Goal: Communication & Community: Answer question/provide support

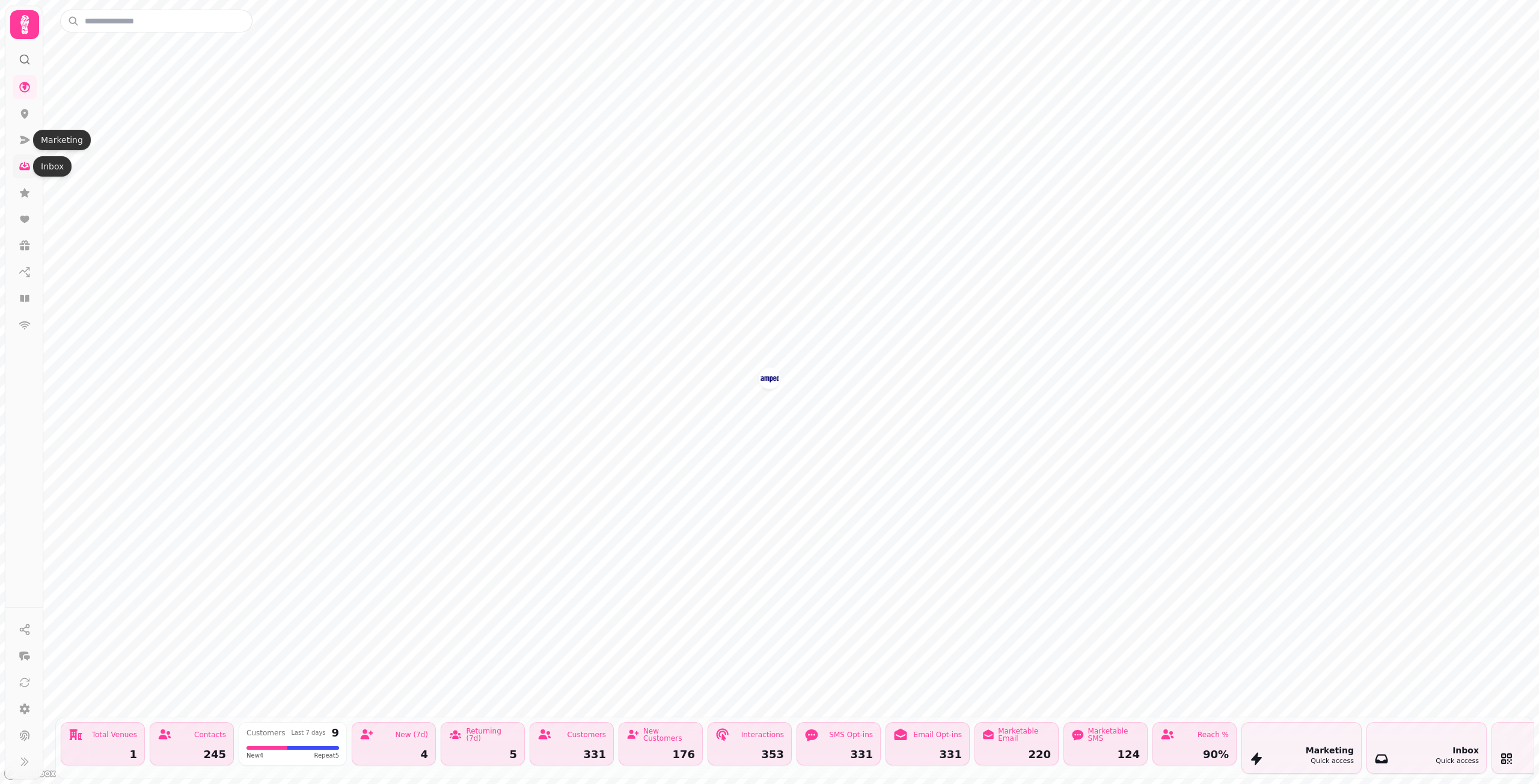
click at [23, 167] on icon at bounding box center [25, 166] width 12 height 12
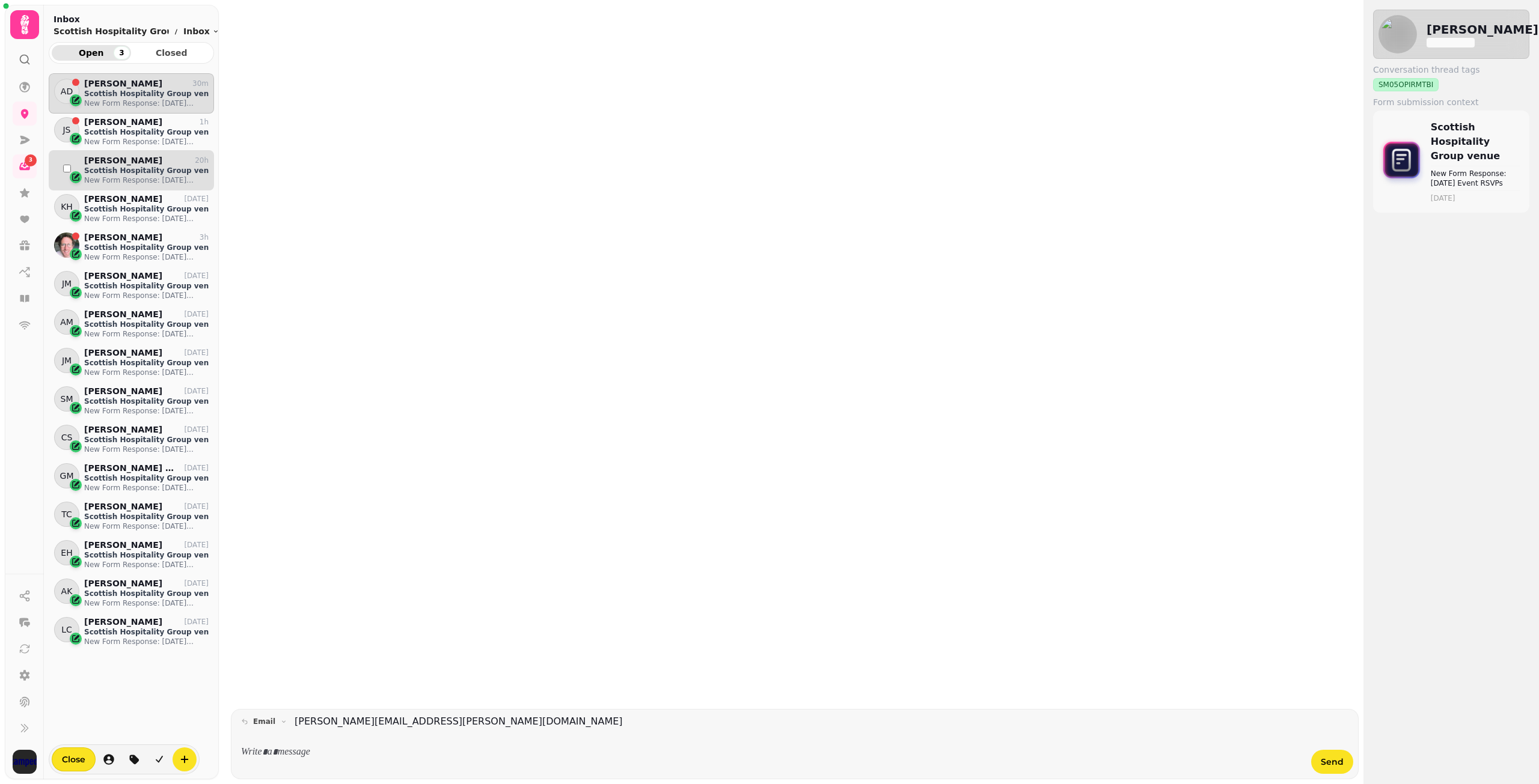
scroll to position [683, 156]
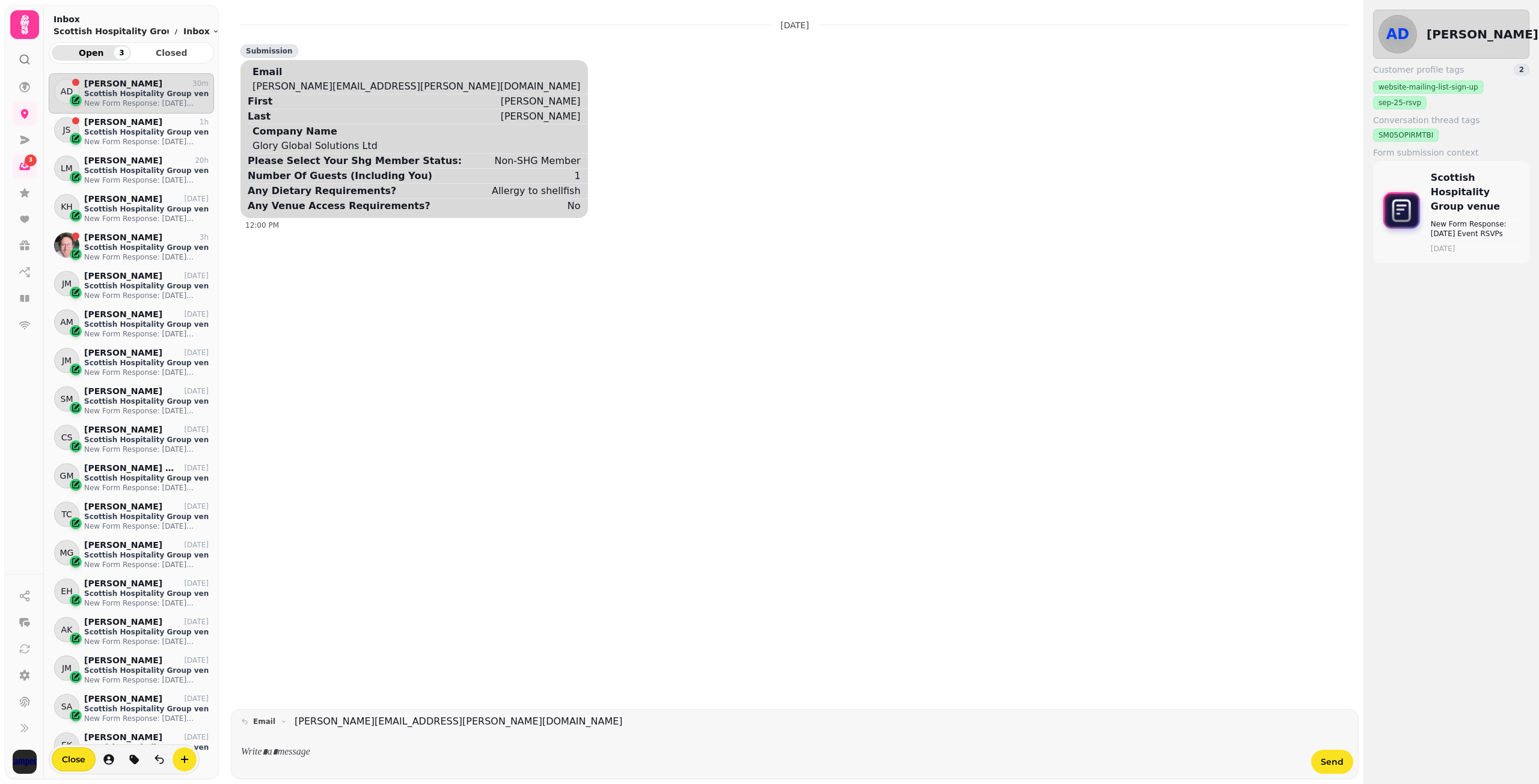
click at [359, 758] on p at bounding box center [773, 752] width 1044 height 14
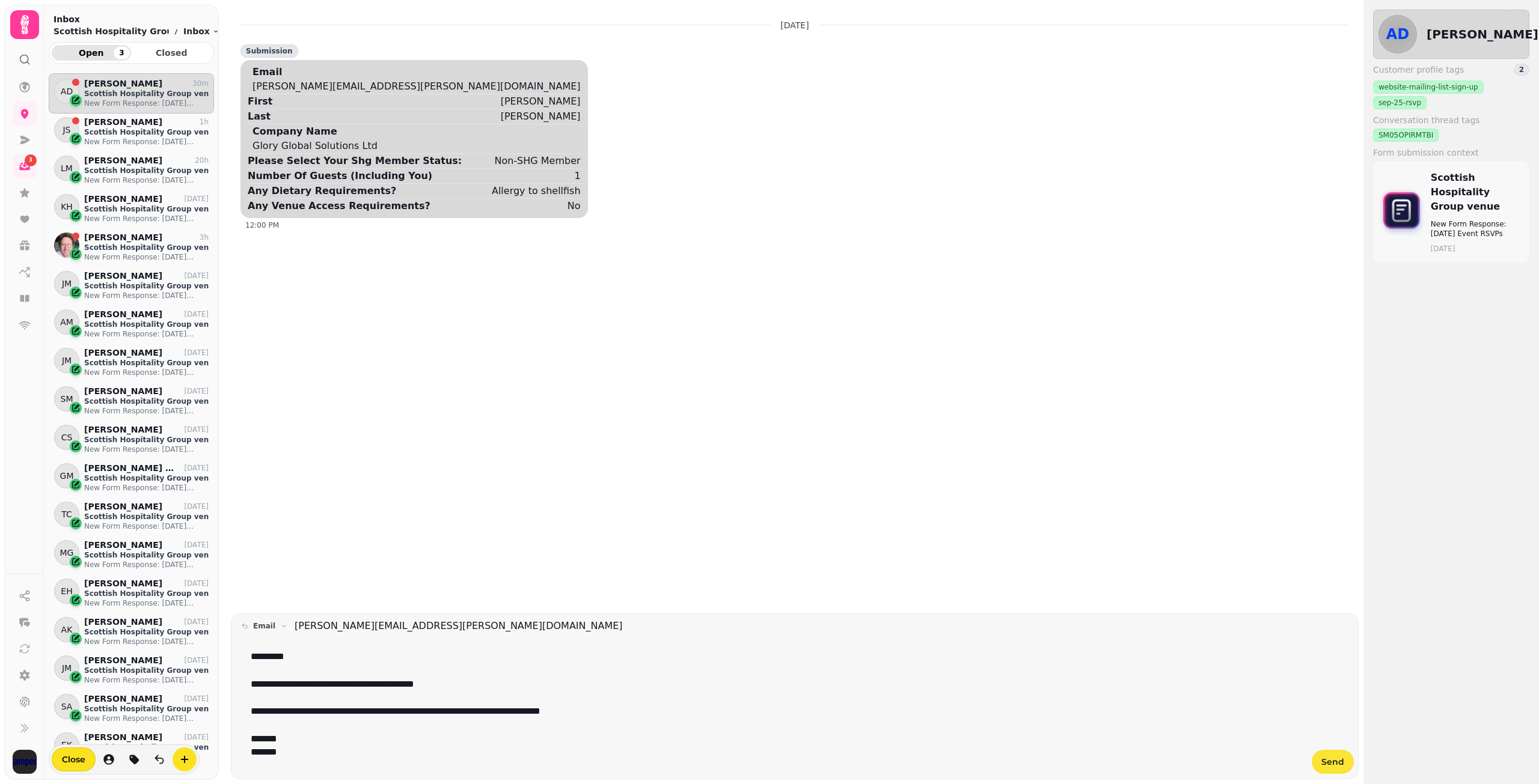
click at [1331, 758] on span "Send" at bounding box center [1333, 762] width 23 height 8
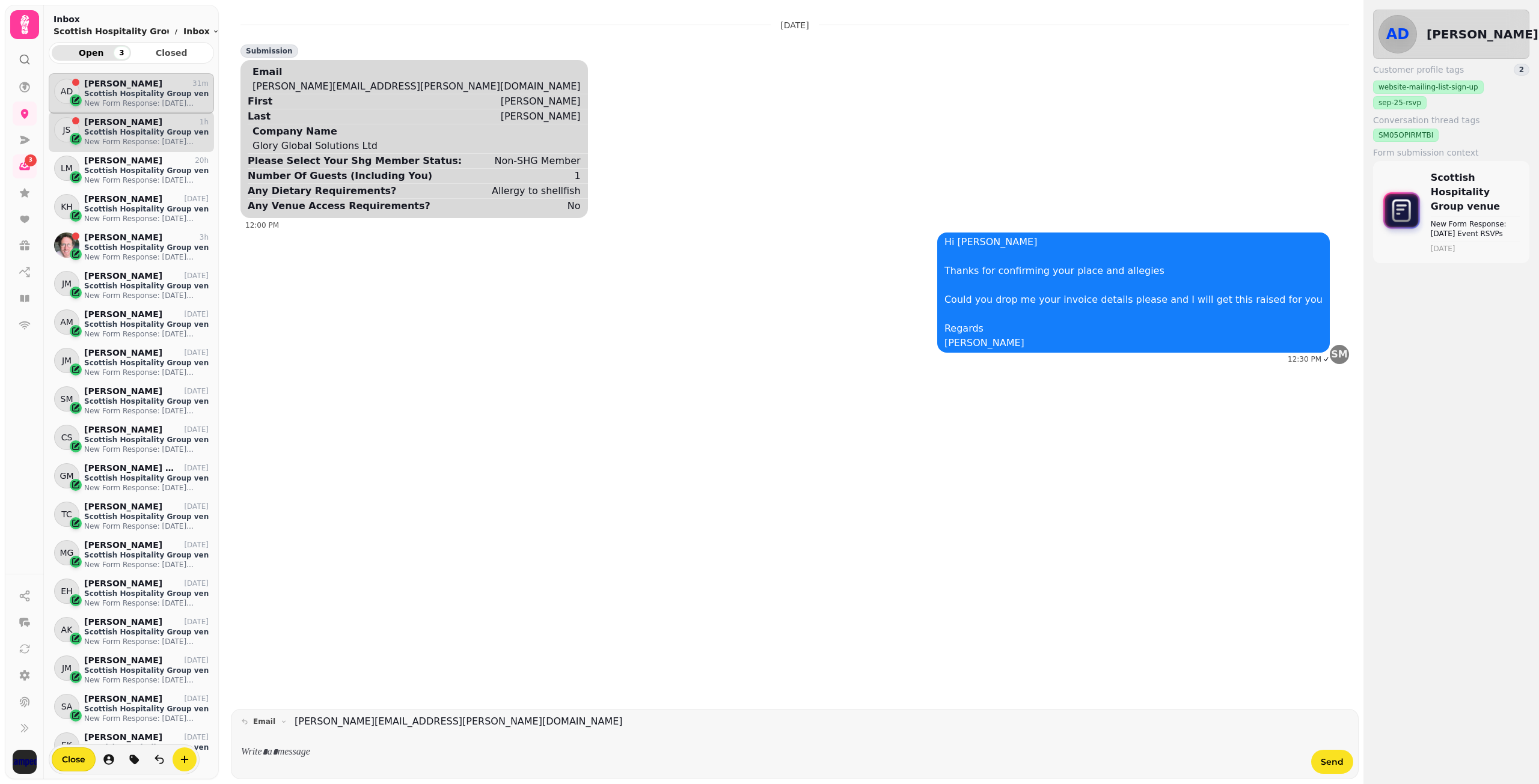
click at [116, 132] on p "Scottish Hospitality Group venue" at bounding box center [146, 132] width 124 height 10
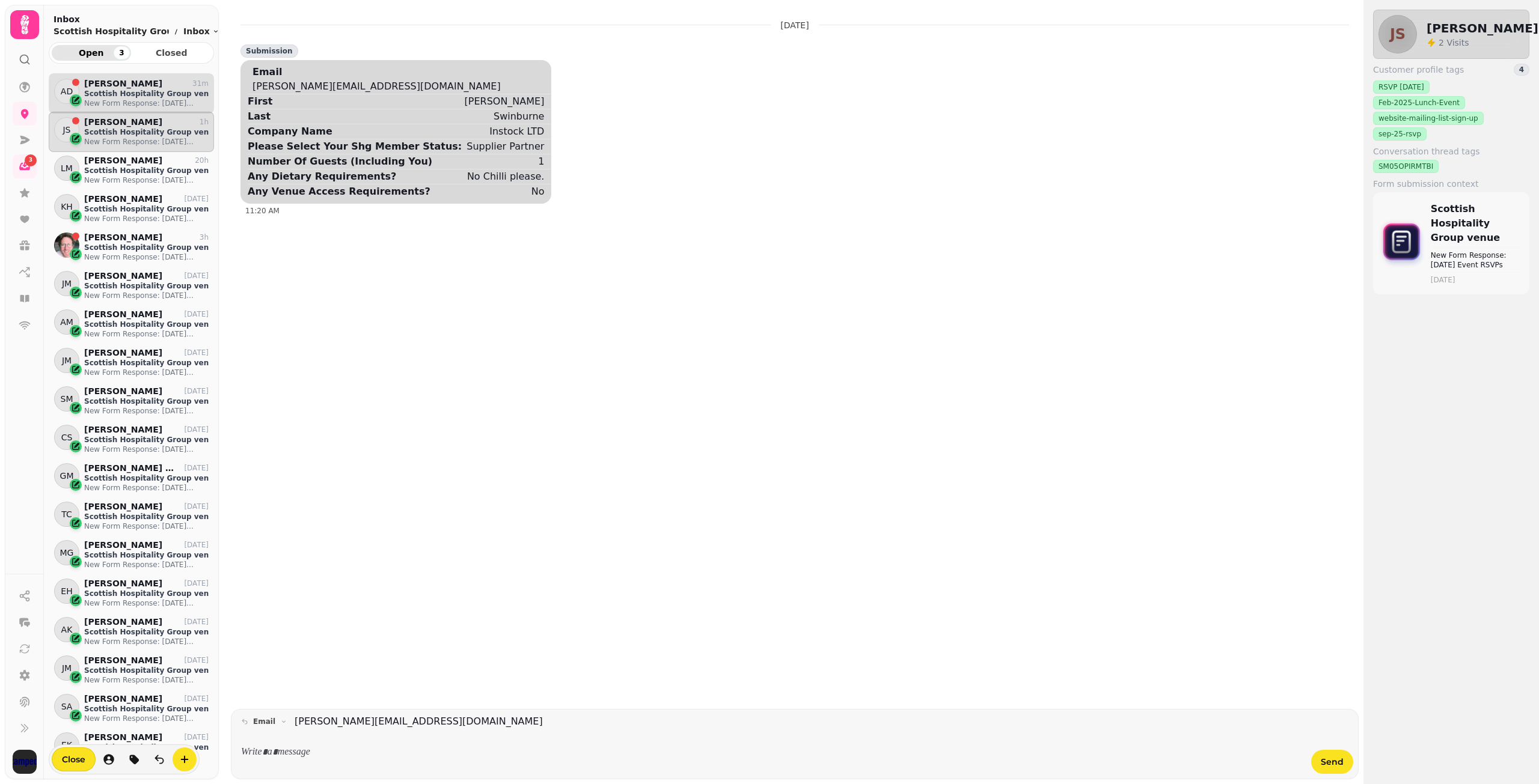
click at [136, 101] on p "New Form Response: [DATE] Event RSVPs" at bounding box center [146, 103] width 124 height 10
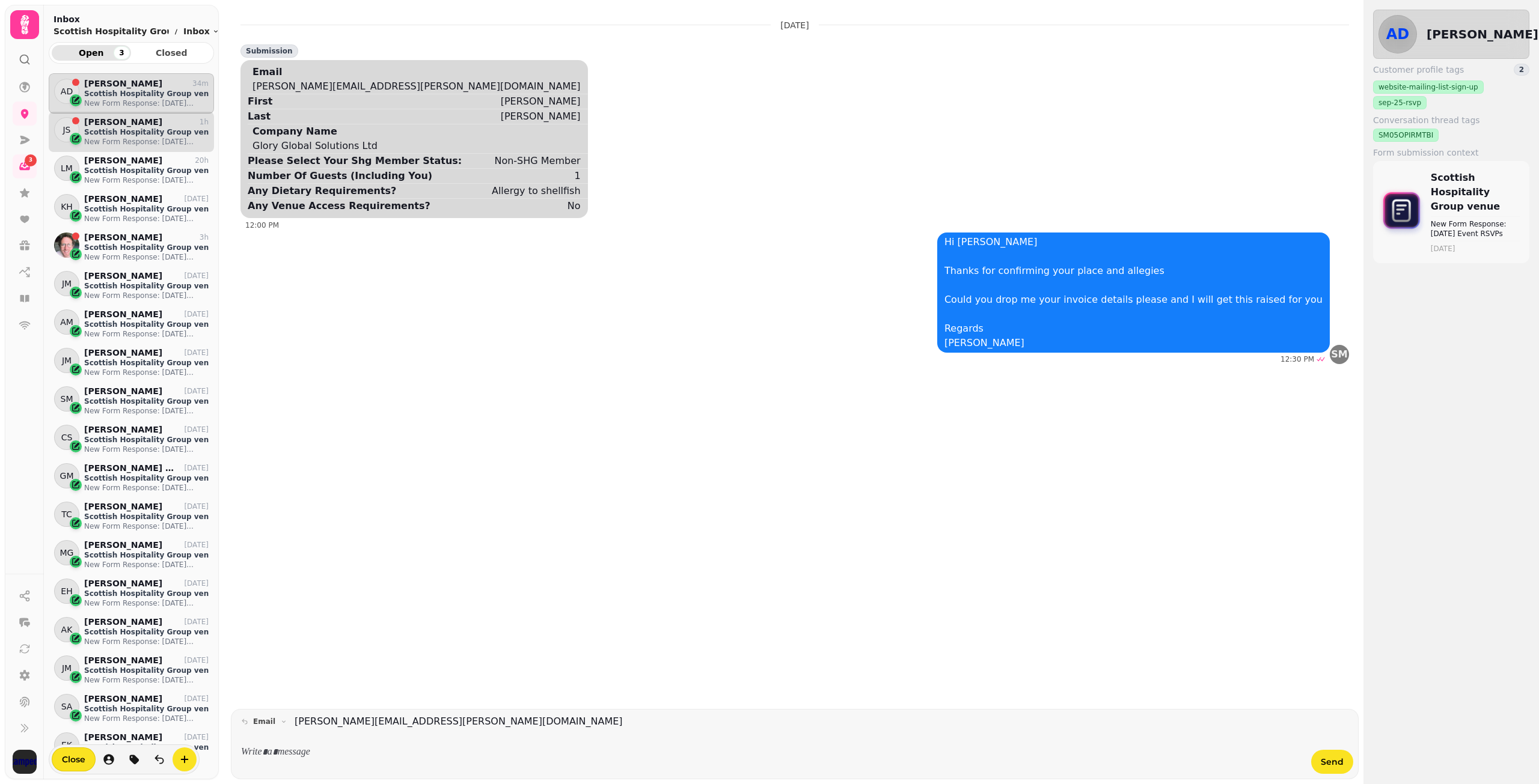
click at [124, 127] on p "Scottish Hospitality Group venue" at bounding box center [146, 132] width 124 height 10
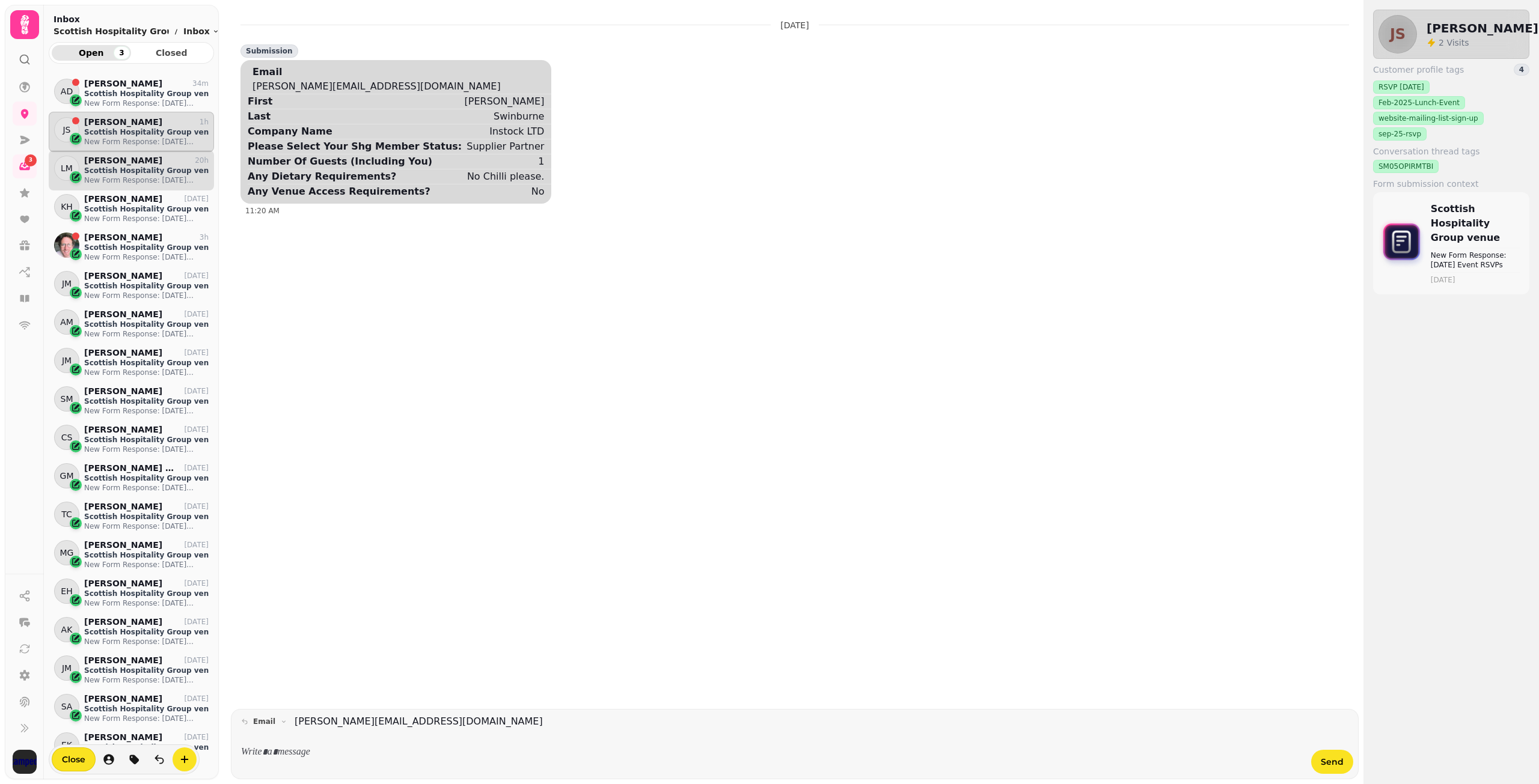
click at [117, 164] on p "[PERSON_NAME]" at bounding box center [123, 161] width 78 height 10
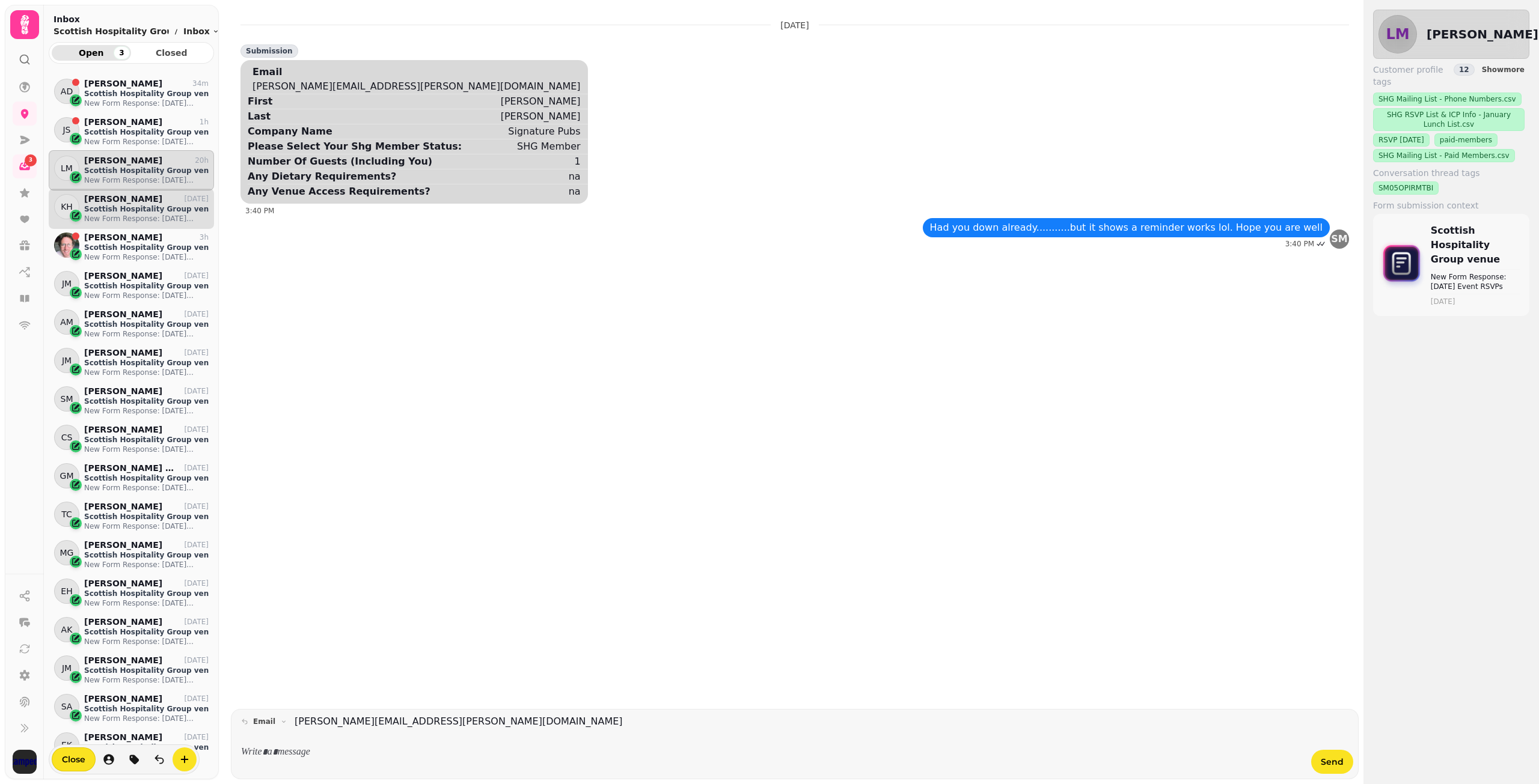
click at [114, 202] on p "[PERSON_NAME]" at bounding box center [123, 199] width 78 height 10
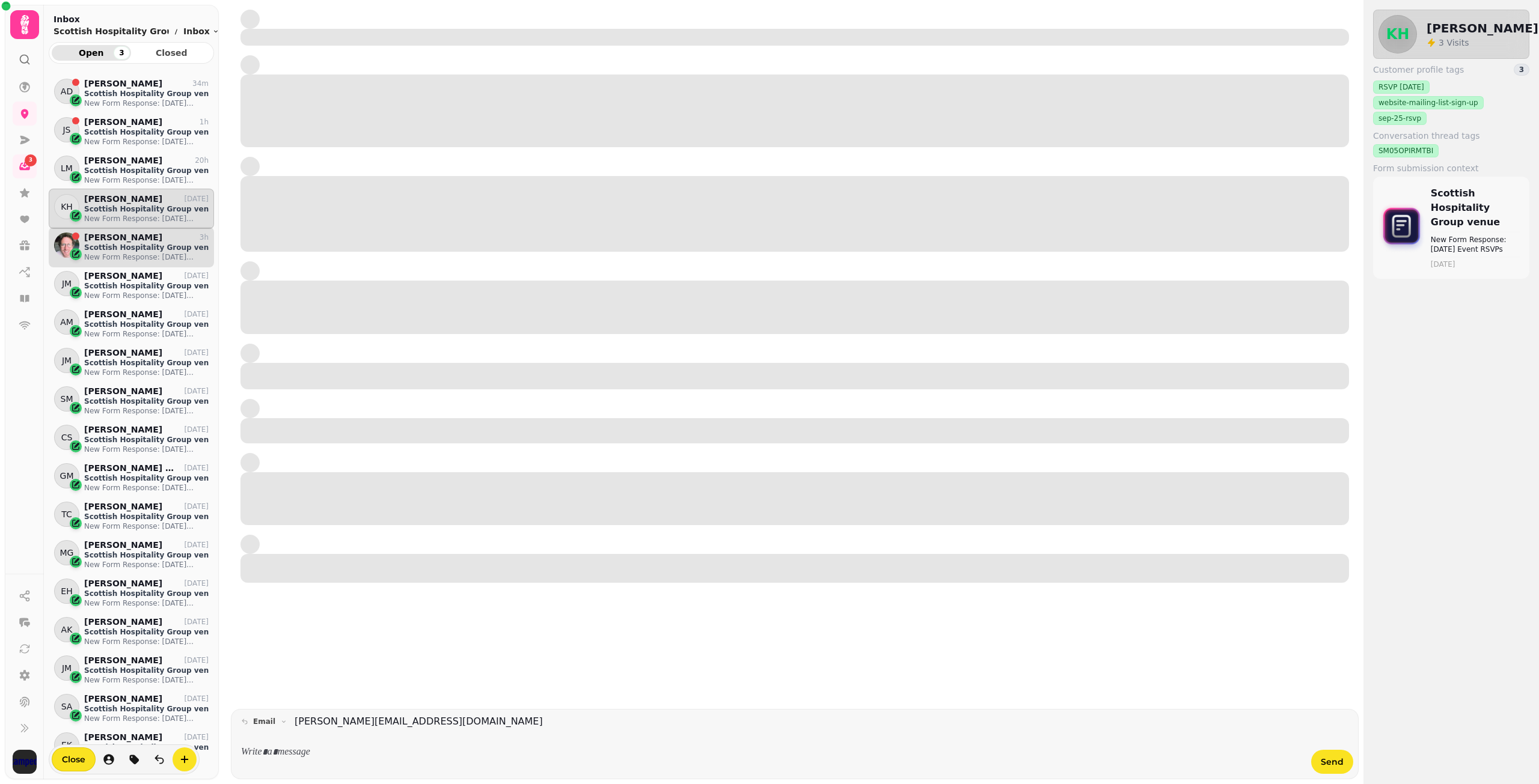
click at [118, 243] on p "Scottish Hospitality Group venue" at bounding box center [146, 248] width 124 height 10
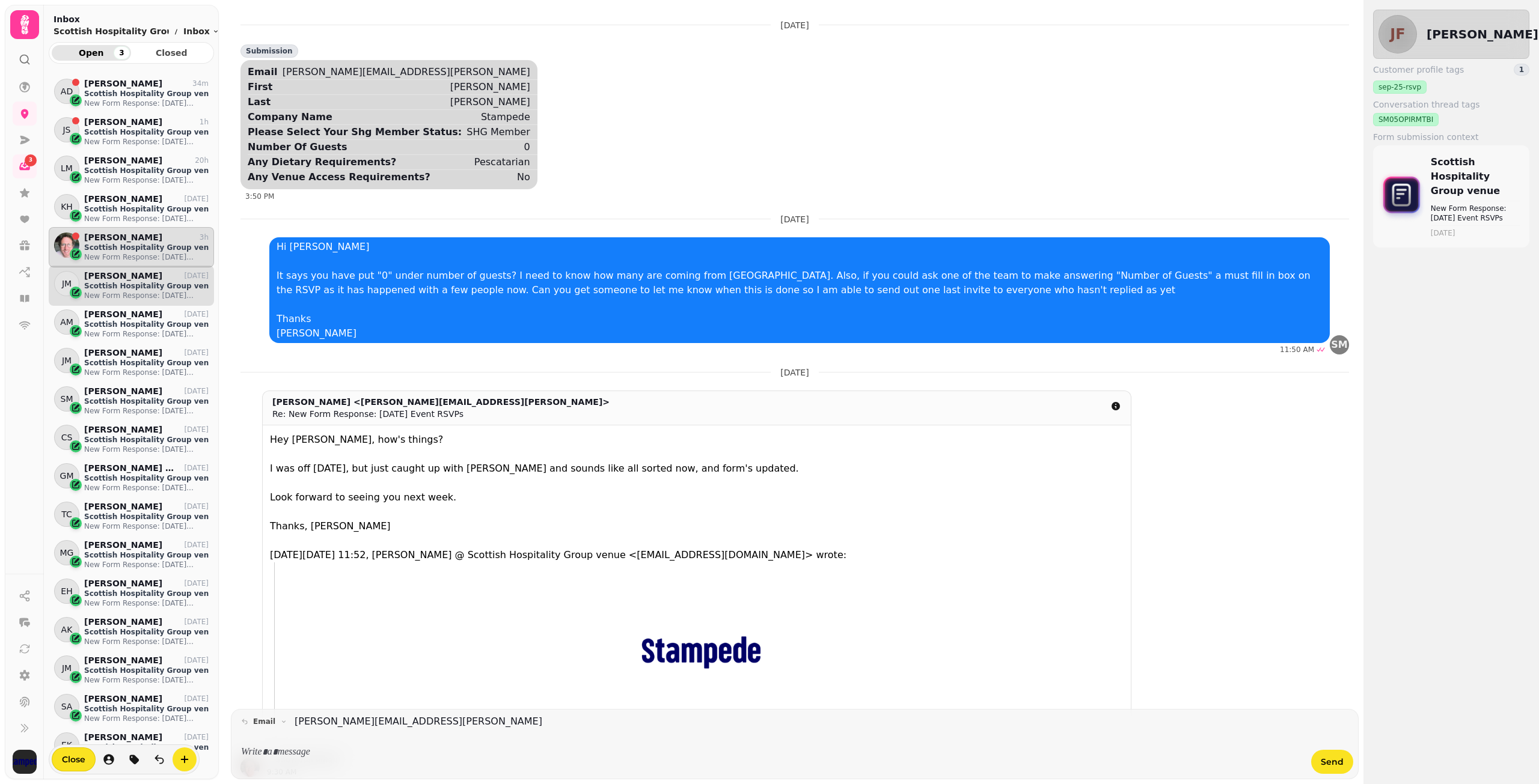
click at [118, 276] on p "[PERSON_NAME]" at bounding box center [123, 276] width 78 height 10
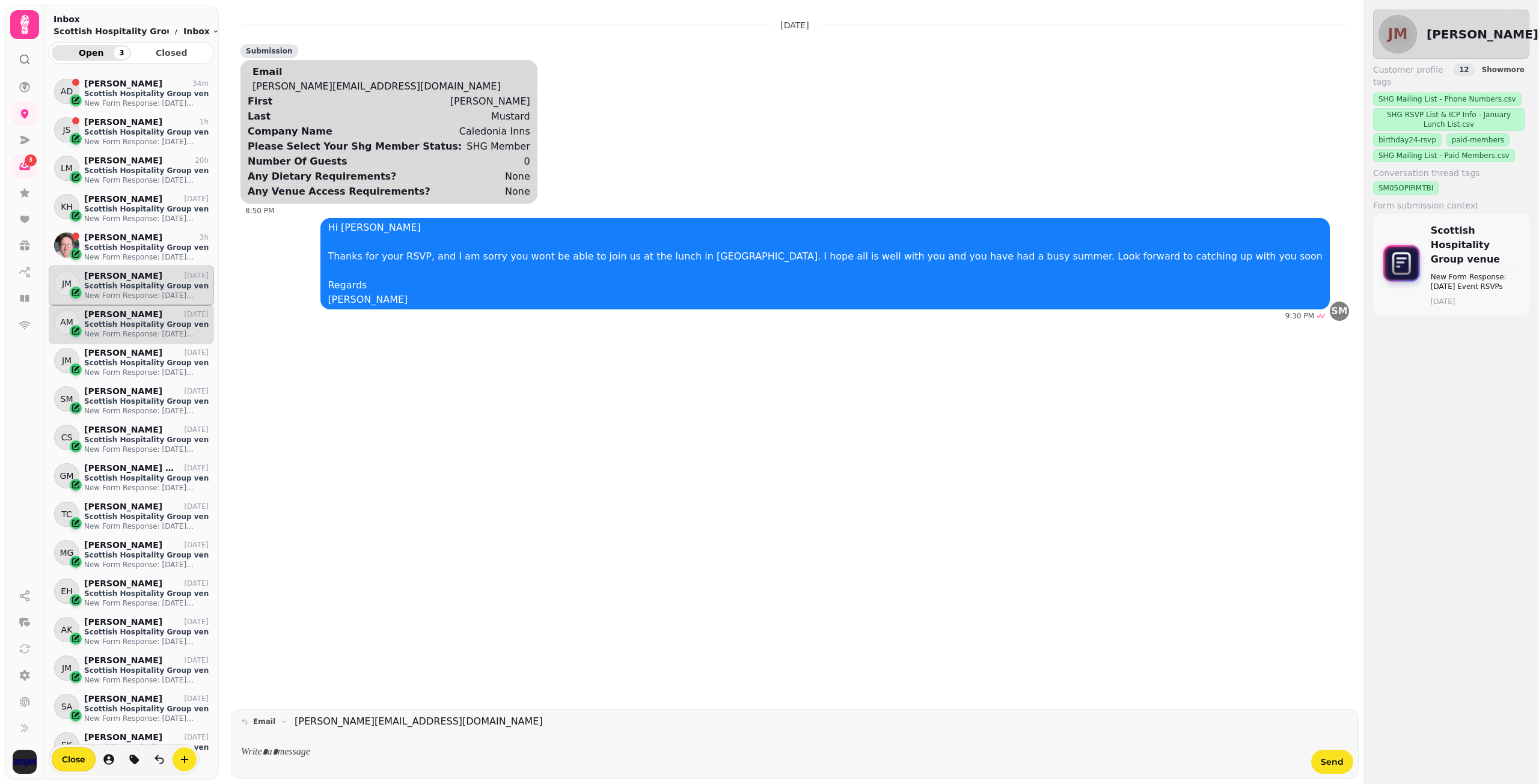
click at [120, 320] on p "Scottish Hospitality Group venue" at bounding box center [146, 324] width 124 height 10
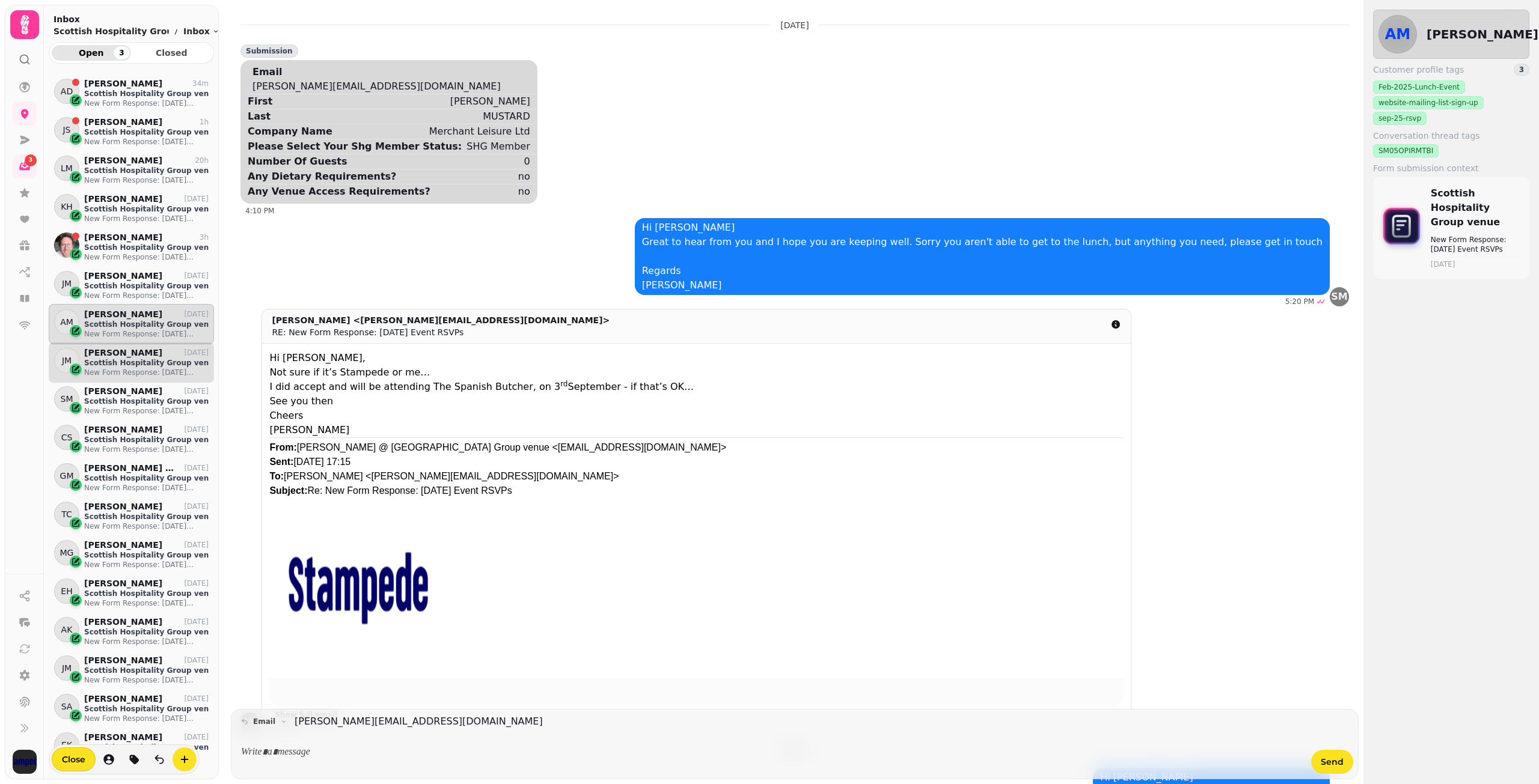
click at [118, 361] on p "Scottish Hospitality Group venue" at bounding box center [146, 363] width 124 height 10
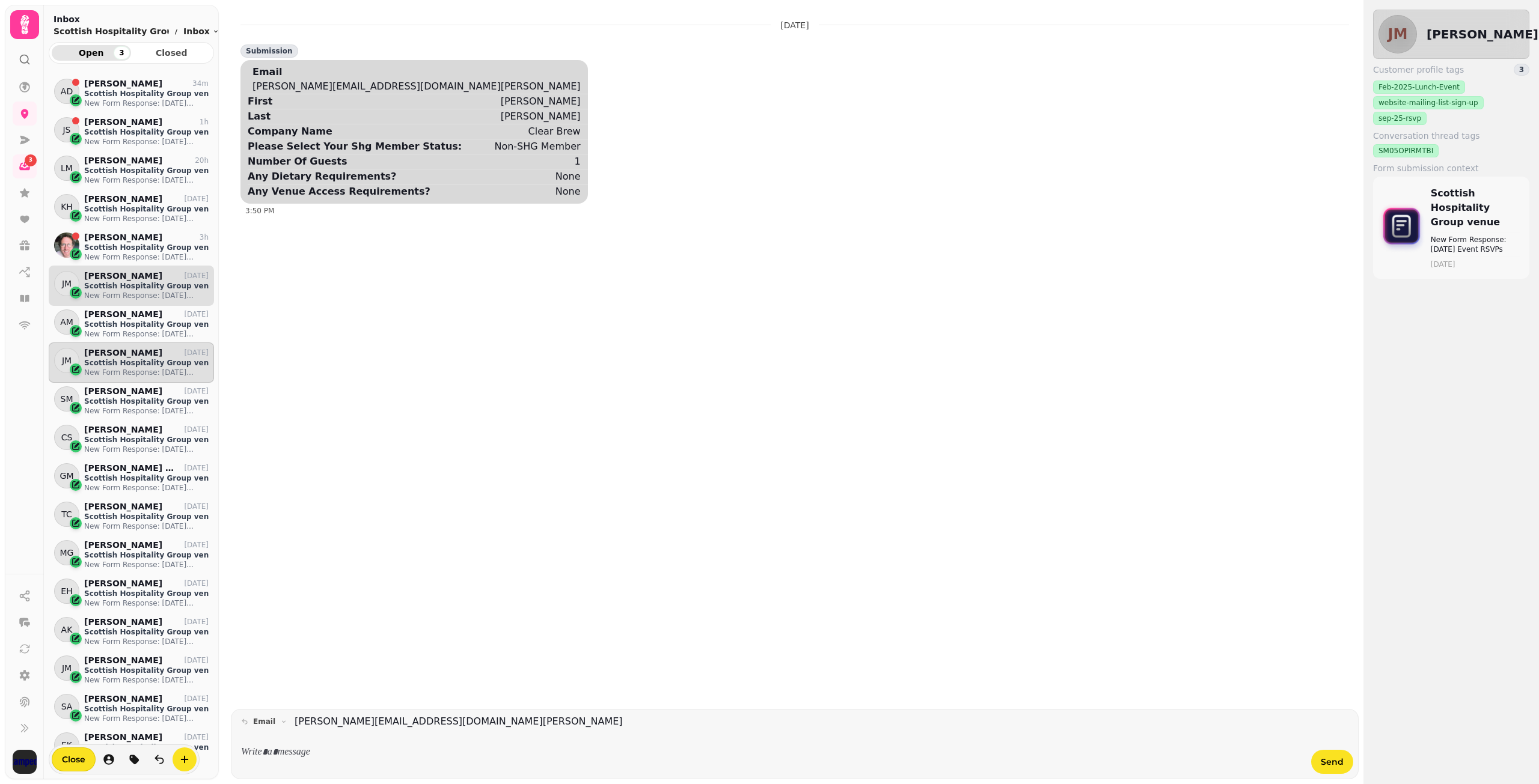
click at [116, 291] on p "New Form Response: [DATE] Event RSVPs" at bounding box center [146, 295] width 124 height 10
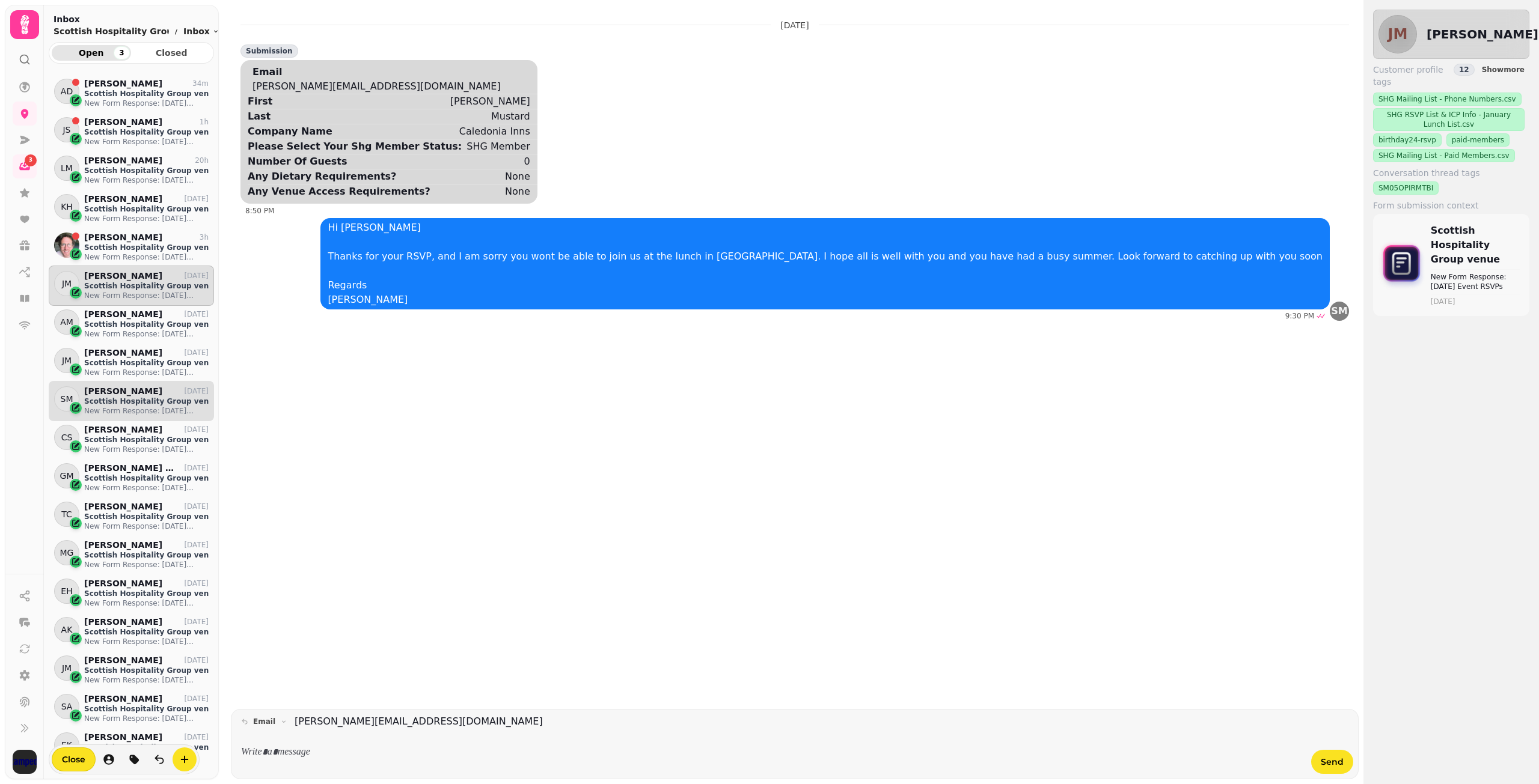
click at [112, 396] on p "[PERSON_NAME]" at bounding box center [123, 392] width 78 height 10
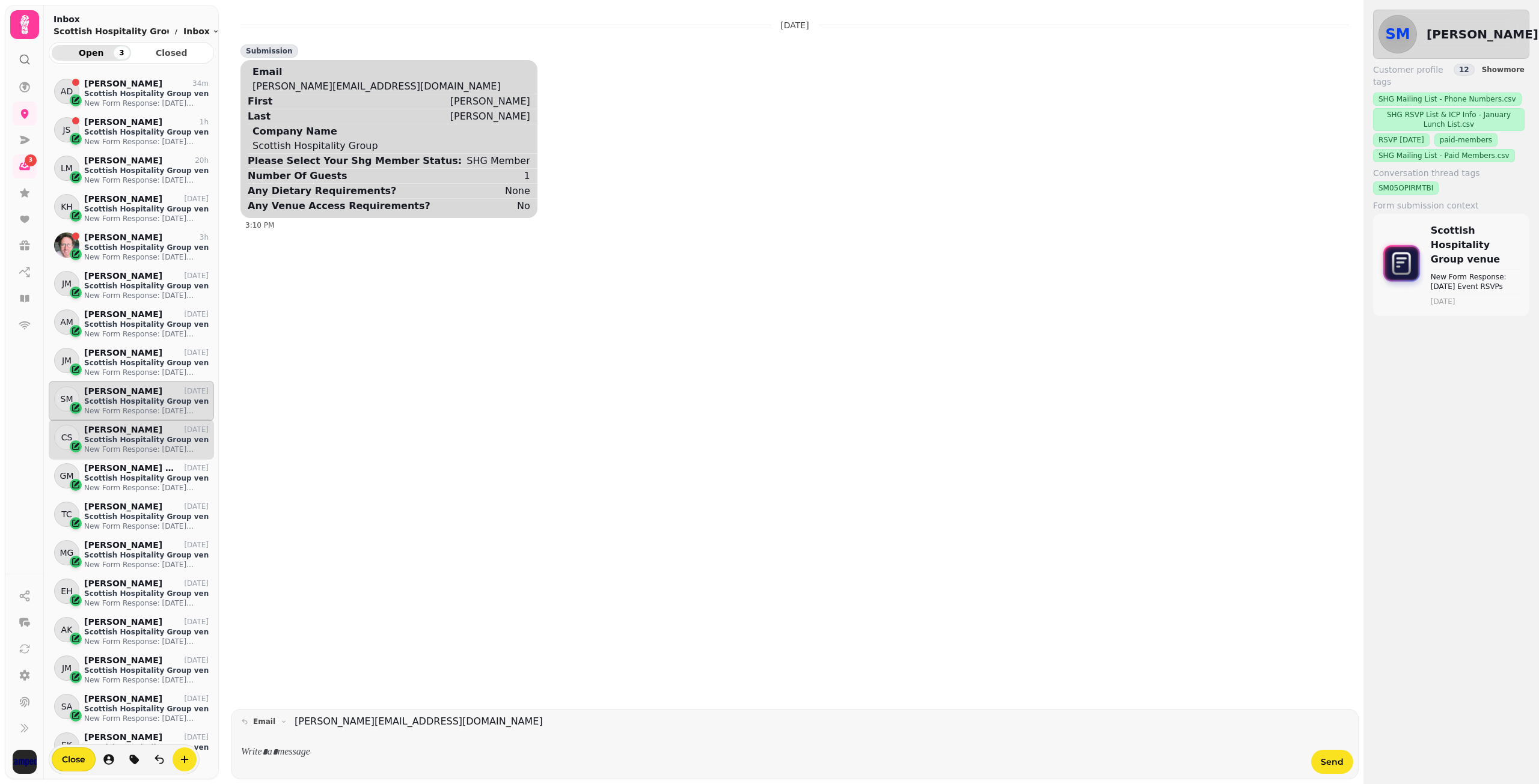
click at [113, 429] on p "[PERSON_NAME]" at bounding box center [123, 430] width 78 height 10
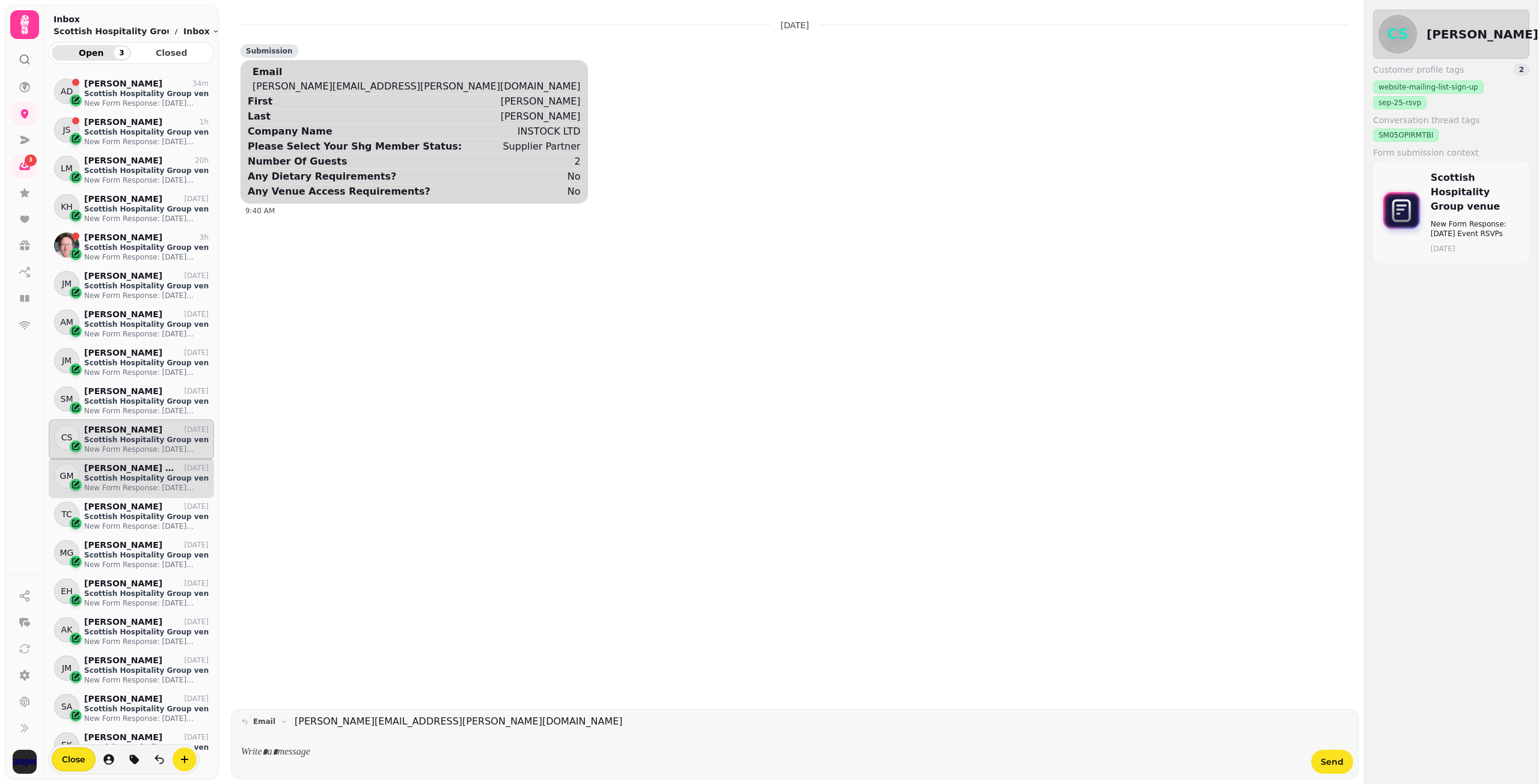
click at [116, 472] on p "[PERSON_NAME] MBE" at bounding box center [131, 469] width 93 height 10
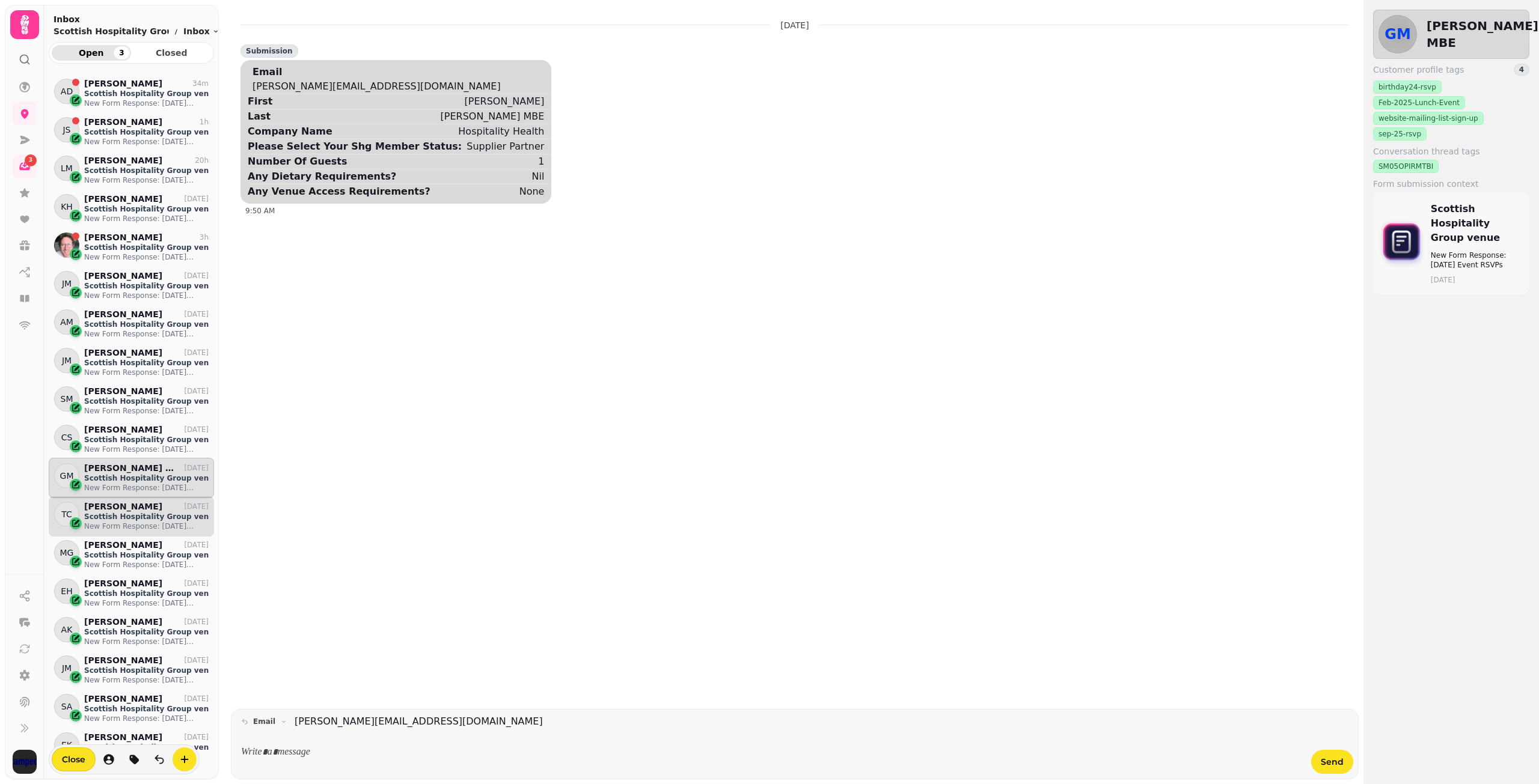
click at [116, 509] on p "[PERSON_NAME]" at bounding box center [123, 507] width 78 height 10
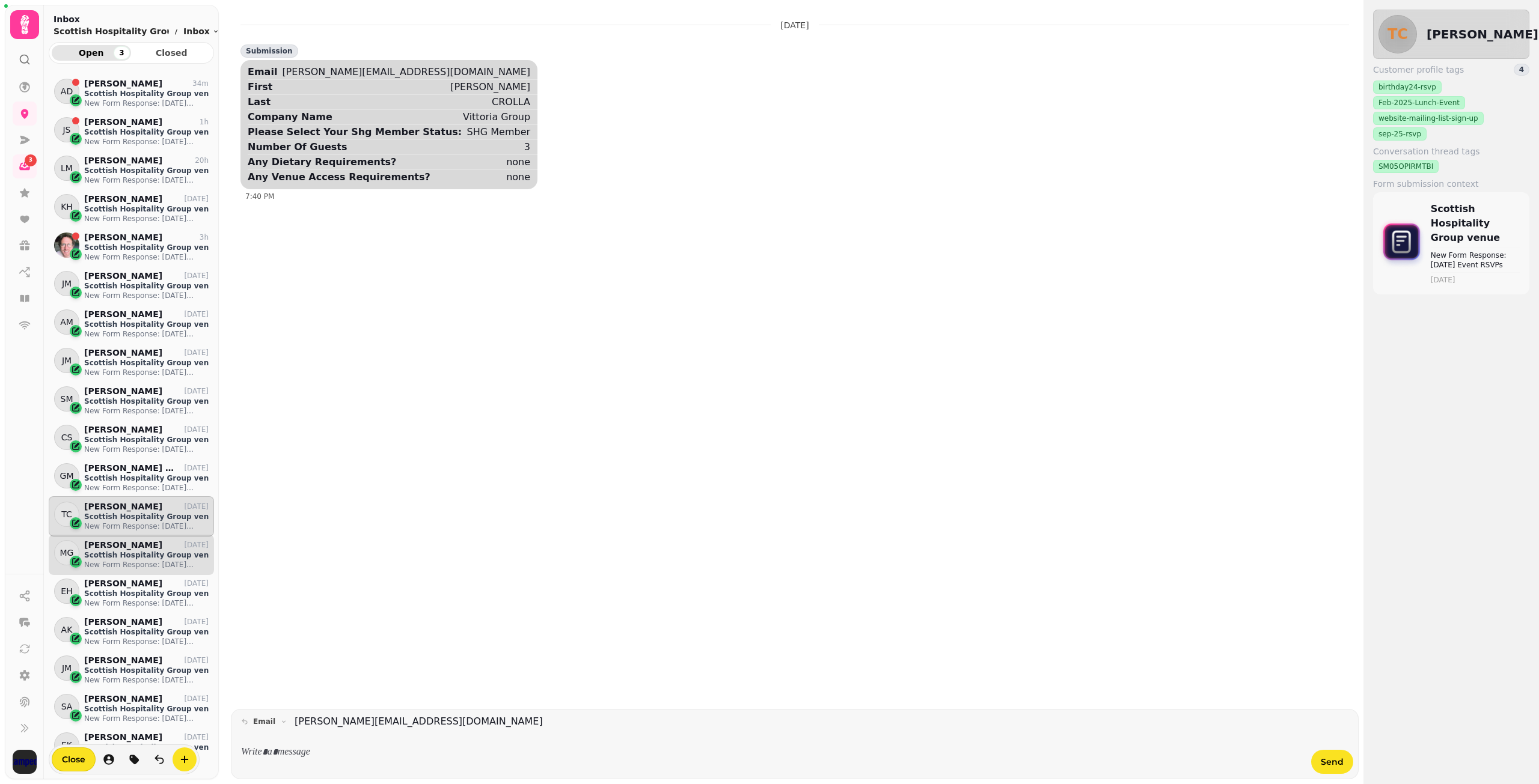
click at [120, 551] on p "Scottish Hospitality Group venue" at bounding box center [146, 555] width 124 height 10
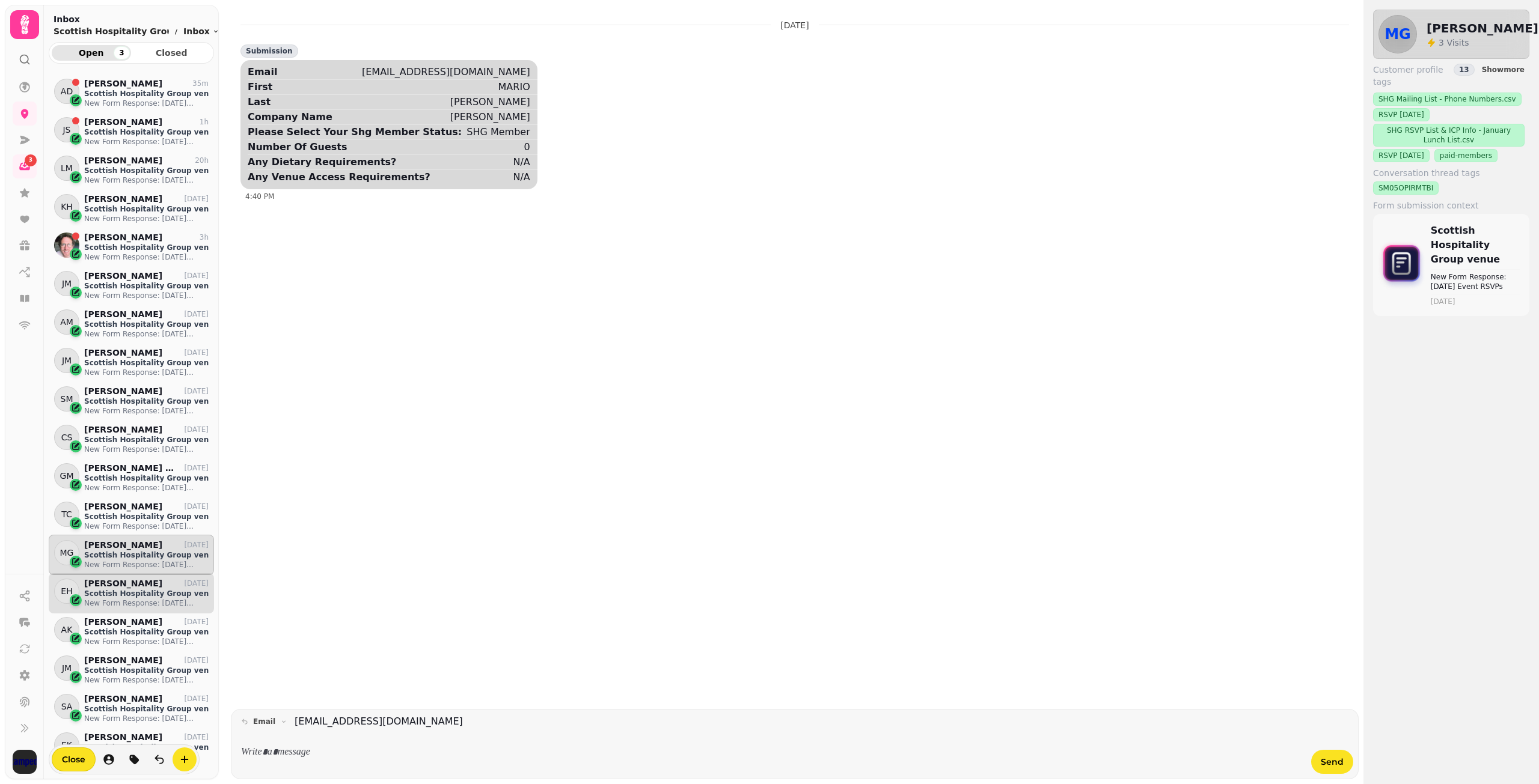
click at [122, 591] on p "Scottish Hospitality Group venue" at bounding box center [146, 593] width 124 height 10
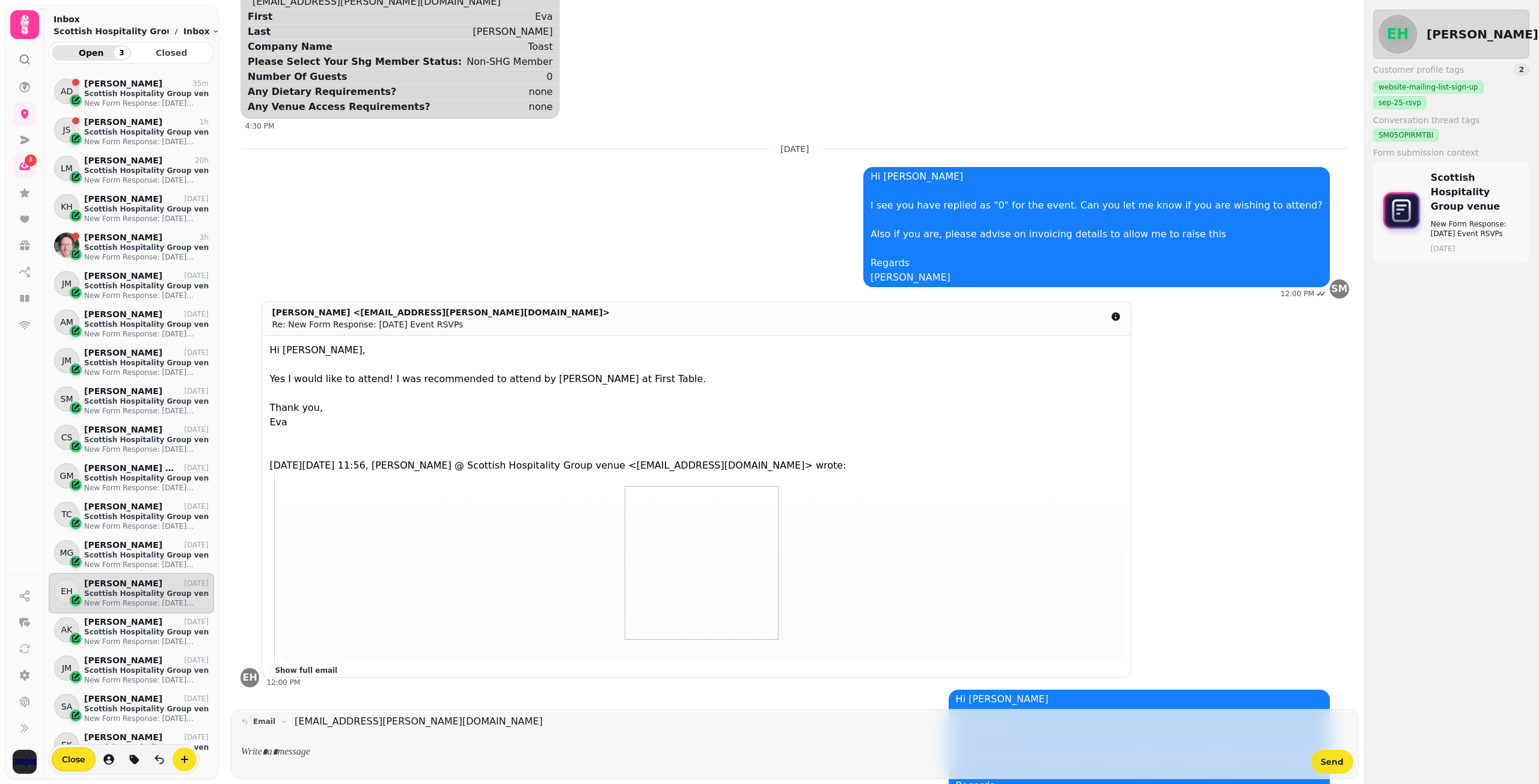
scroll to position [198, 0]
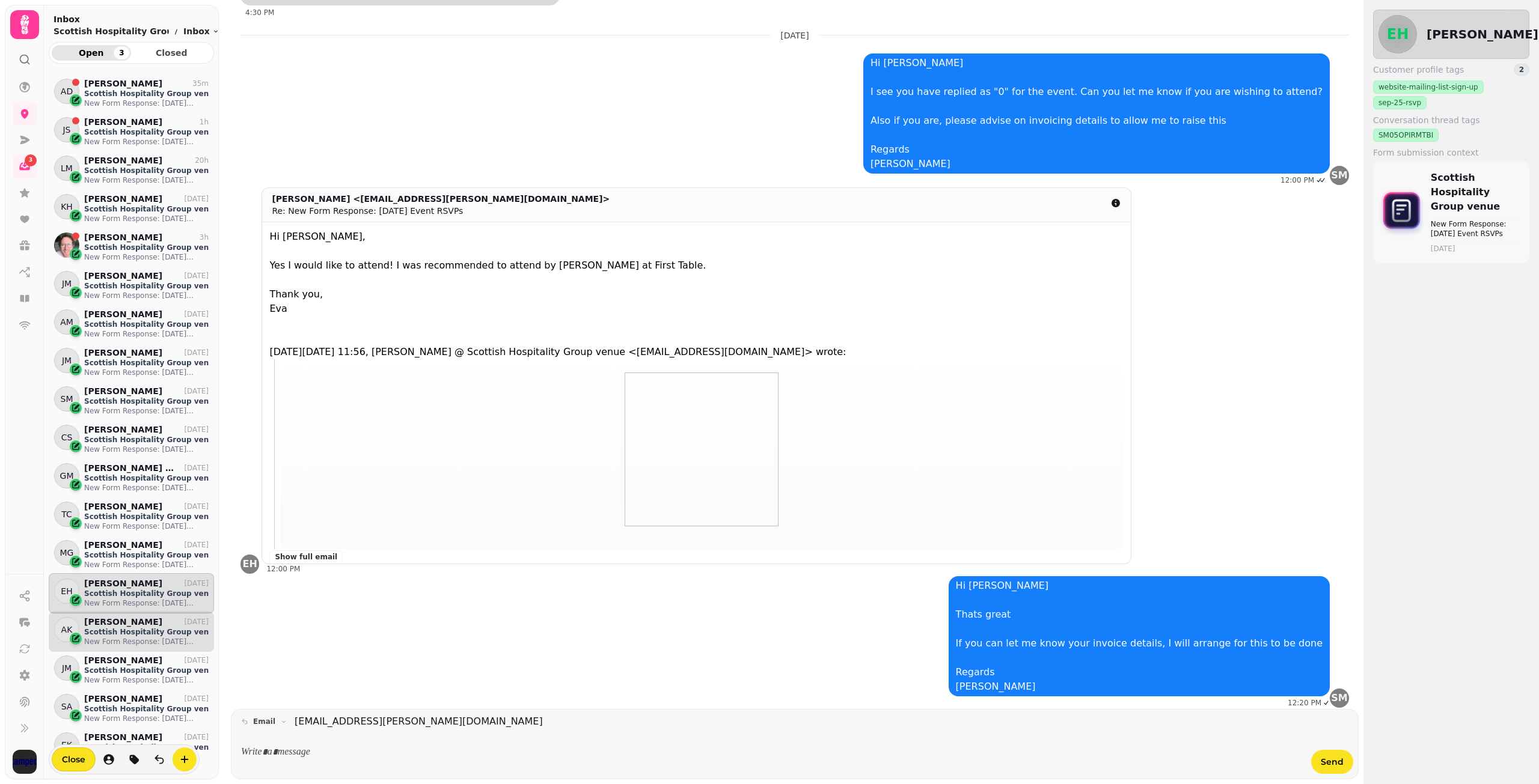
click at [102, 633] on p "Scottish Hospitality Group venue" at bounding box center [146, 632] width 124 height 10
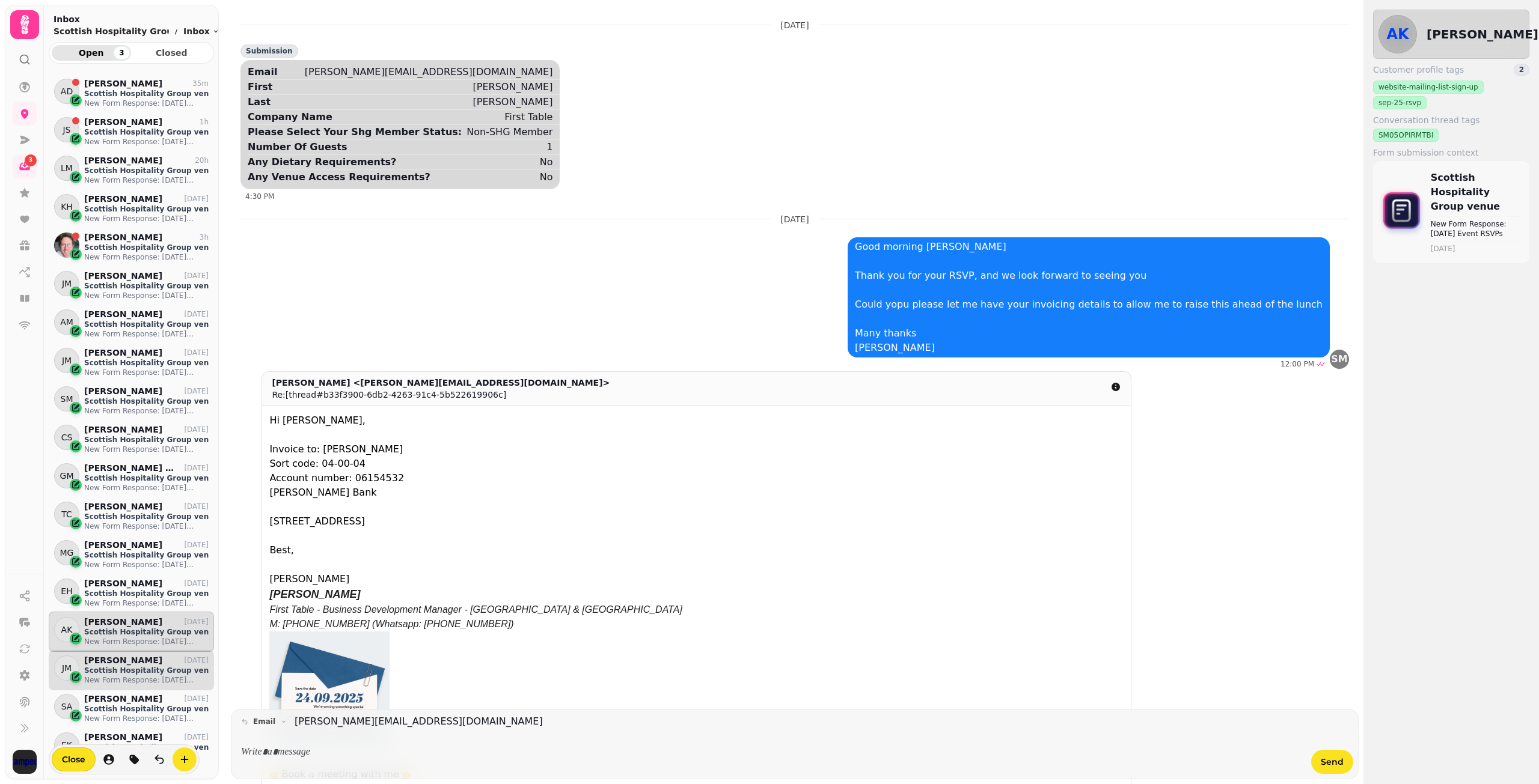
click at [110, 674] on p "Scottish Hospitality Group venue" at bounding box center [146, 670] width 124 height 10
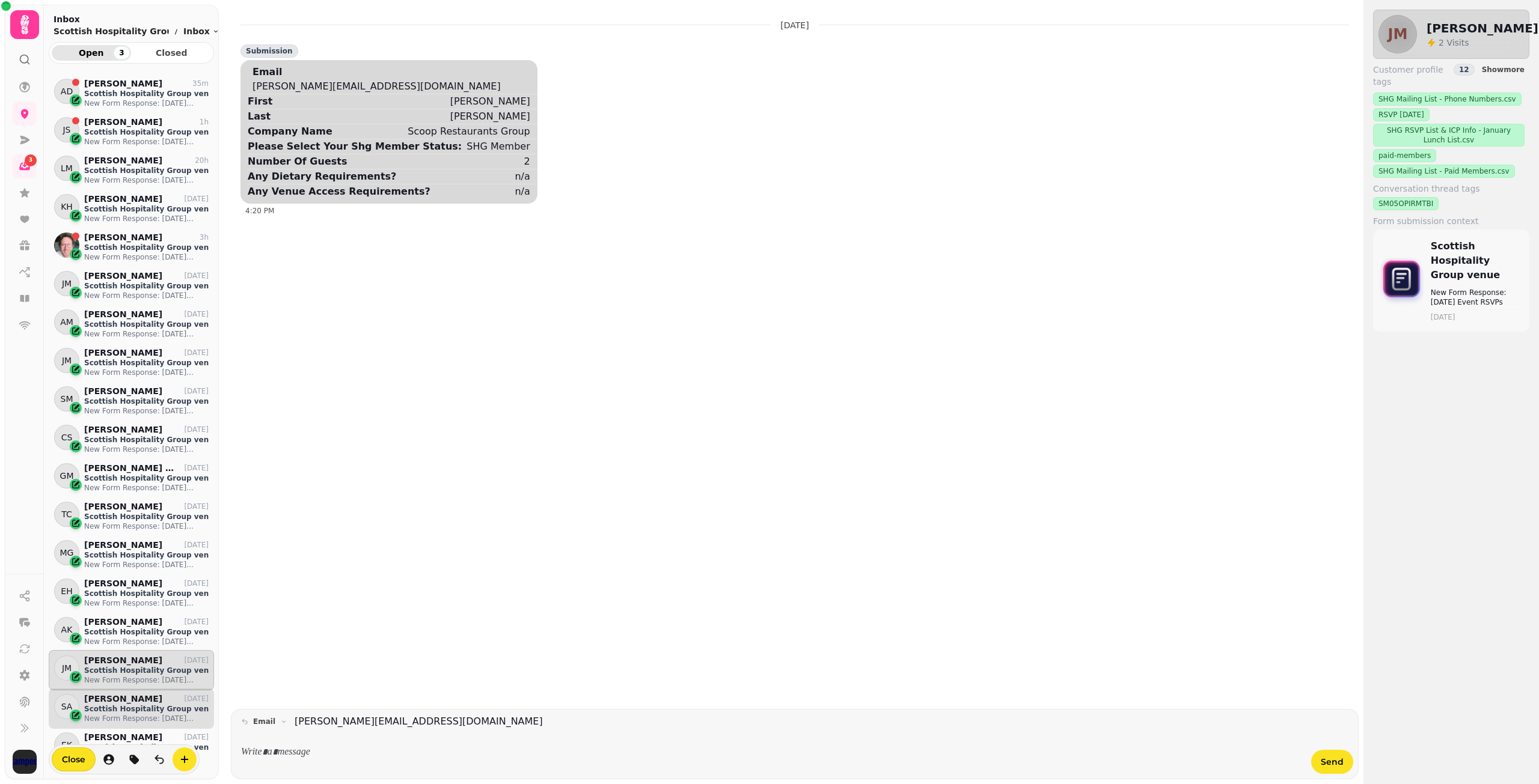
click at [115, 705] on p "Scottish Hospitality Group venue" at bounding box center [146, 709] width 124 height 10
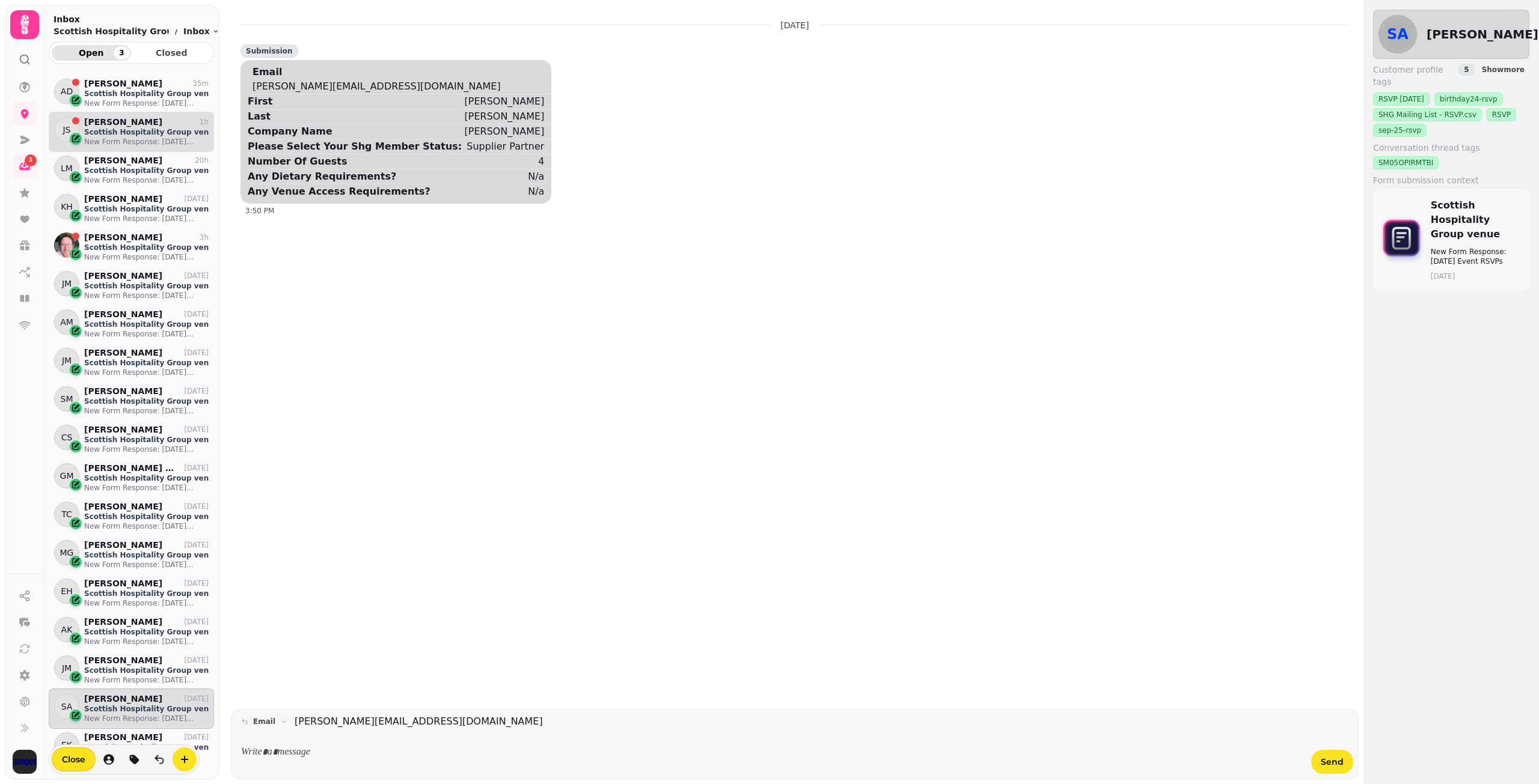
click at [126, 117] on p "[PERSON_NAME]" at bounding box center [123, 122] width 78 height 10
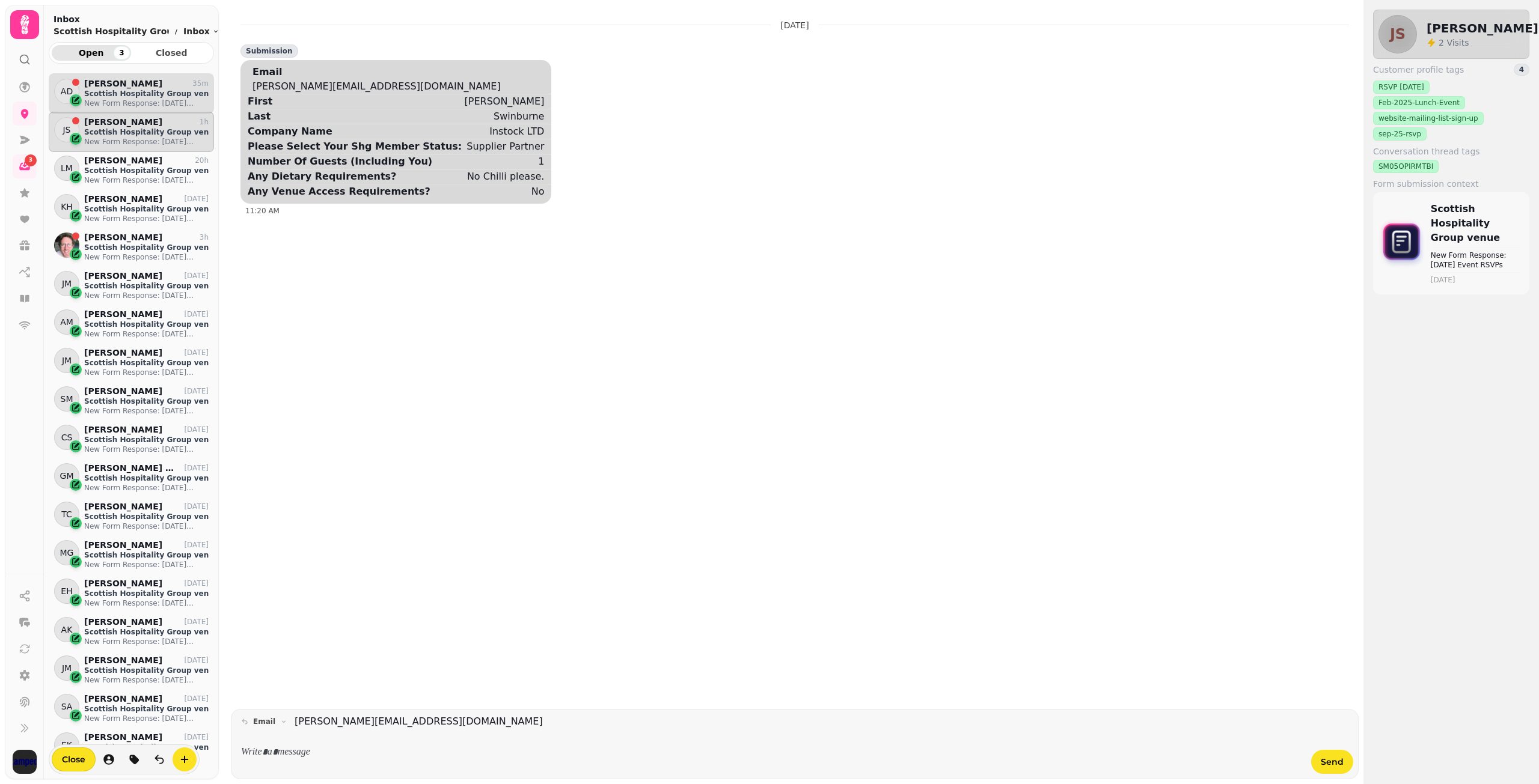
click at [133, 90] on p "Scottish Hospitality Group venue" at bounding box center [146, 94] width 124 height 10
